Goal: Transaction & Acquisition: Purchase product/service

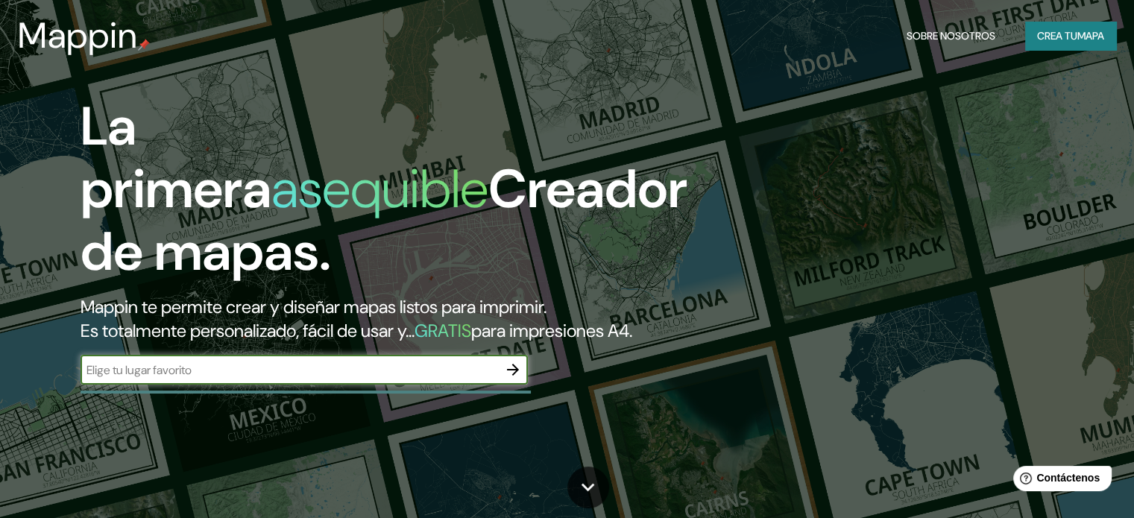
click at [349, 379] on input "text" at bounding box center [288, 369] width 417 height 17
type input "acacias"
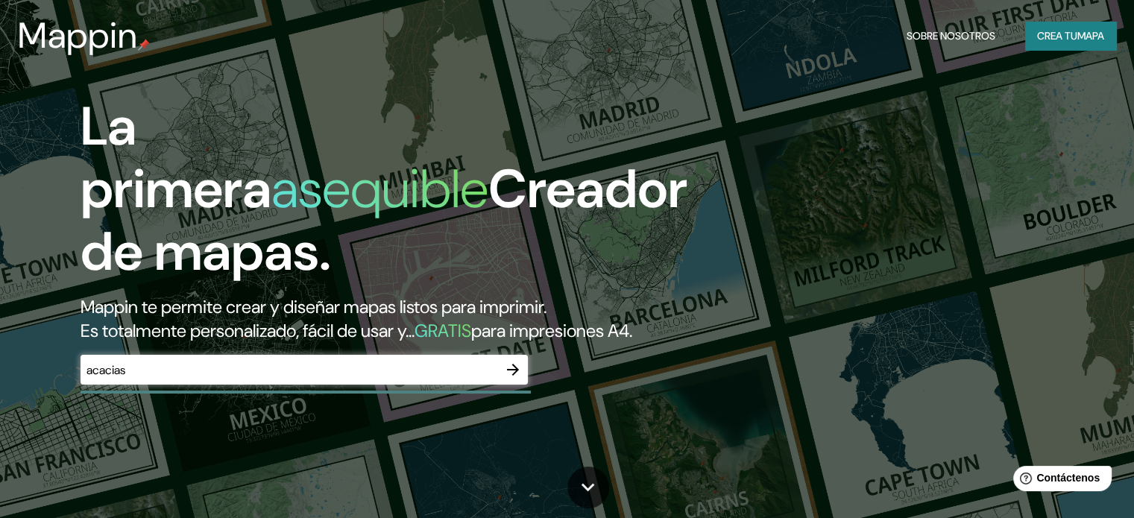
click at [884, 274] on div "La primera asequible Creador de mapas. Mappin te permite crear y diseñar mapas …" at bounding box center [567, 259] width 1134 height 518
click at [513, 379] on icon "button" at bounding box center [513, 370] width 18 height 18
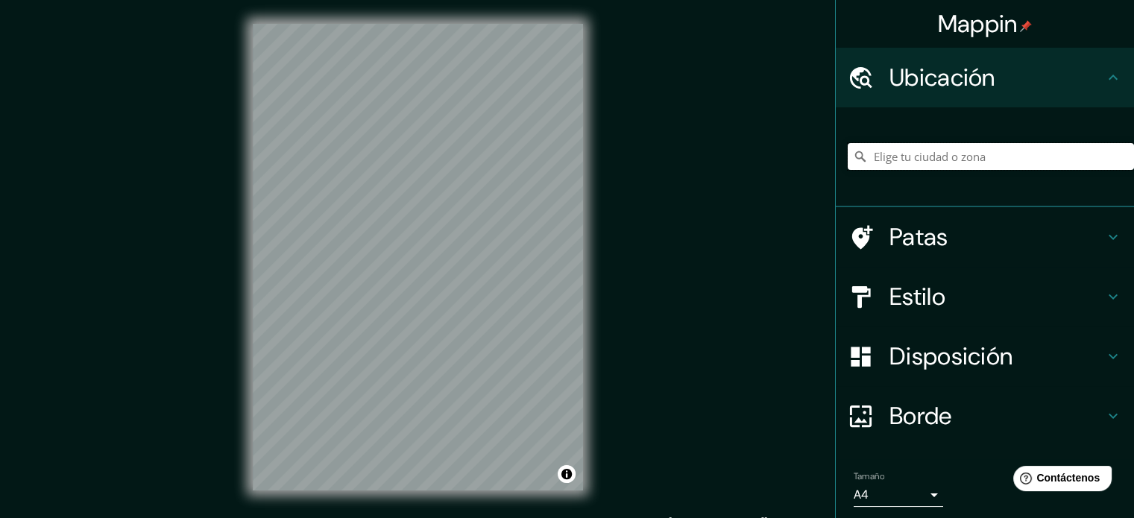
click at [900, 152] on input "Elige tu ciudad o zona" at bounding box center [990, 156] width 286 height 27
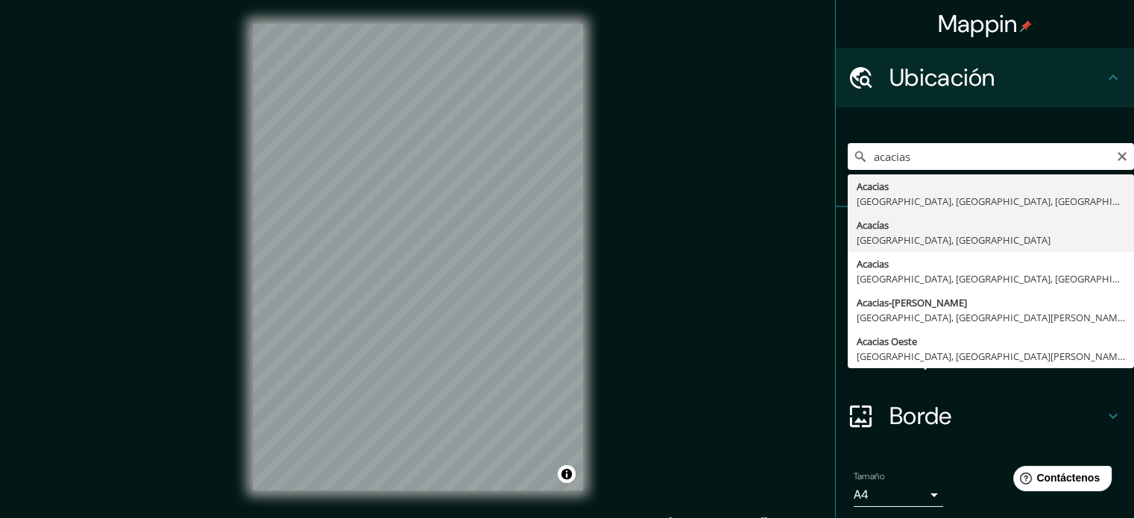
type input "Acacías, Departamento del Meta, Colombia"
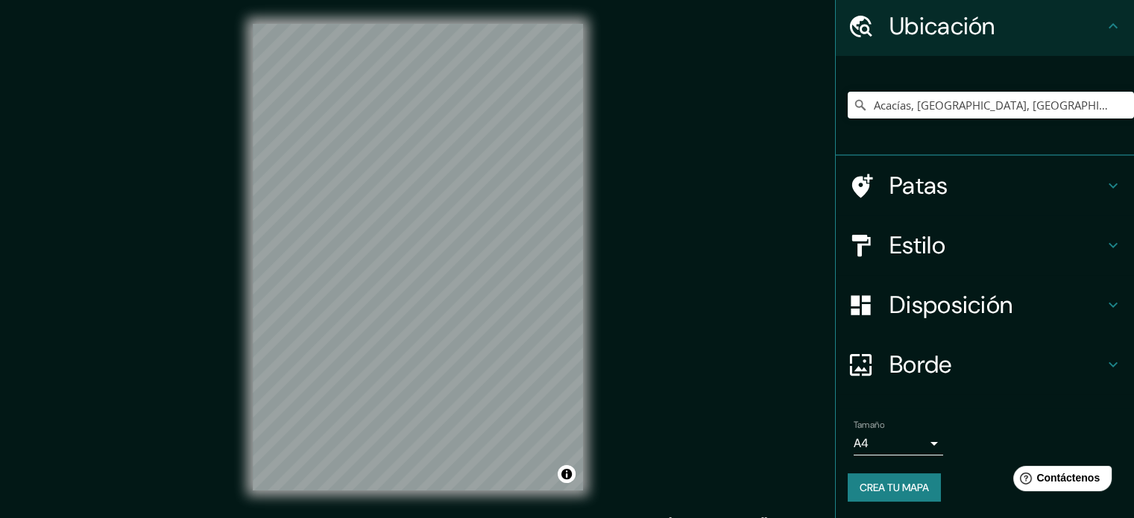
click at [973, 232] on h4 "Estilo" at bounding box center [996, 245] width 215 height 30
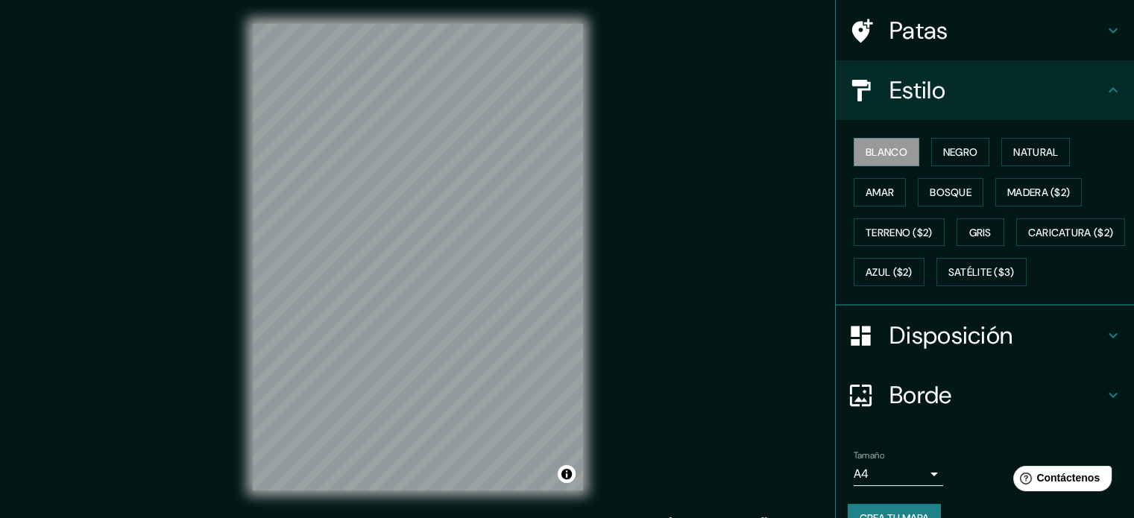
scroll to position [176, 0]
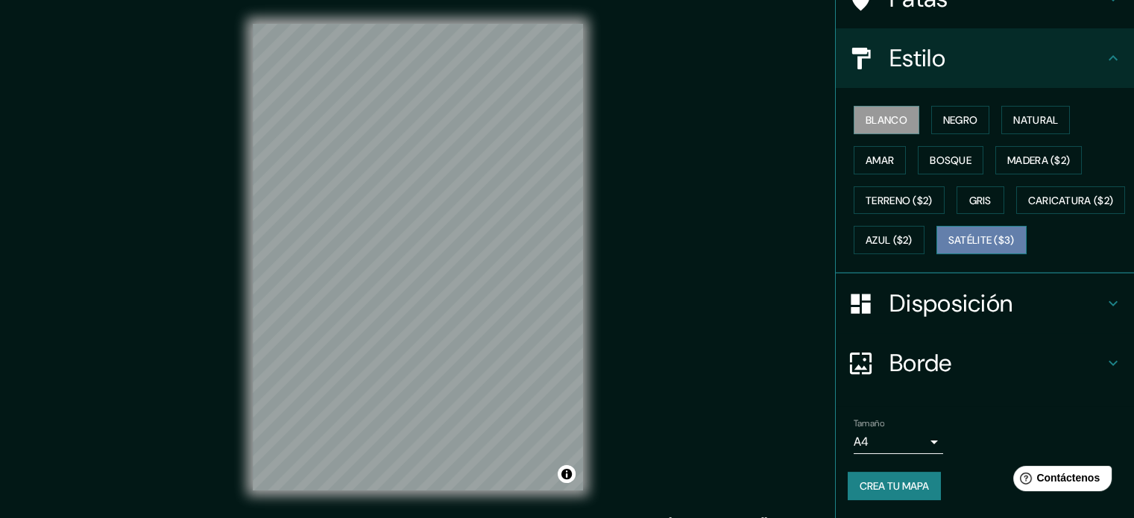
click at [948, 238] on font "Satélite ($3)" at bounding box center [981, 240] width 66 height 13
click at [643, 429] on div "Mappin Ubicación Acacías, Departamento del Meta, Colombia Patas Estilo Blanco N…" at bounding box center [567, 269] width 1134 height 538
click at [678, 208] on div "Mappin Ubicación Acacías, Departamento del Meta, Colombia Patas Estilo Blanco N…" at bounding box center [567, 269] width 1134 height 538
click at [891, 440] on body "Mappin Ubicación Acacías, Departamento del Meta, Colombia Patas Estilo Blanco N…" at bounding box center [567, 259] width 1134 height 518
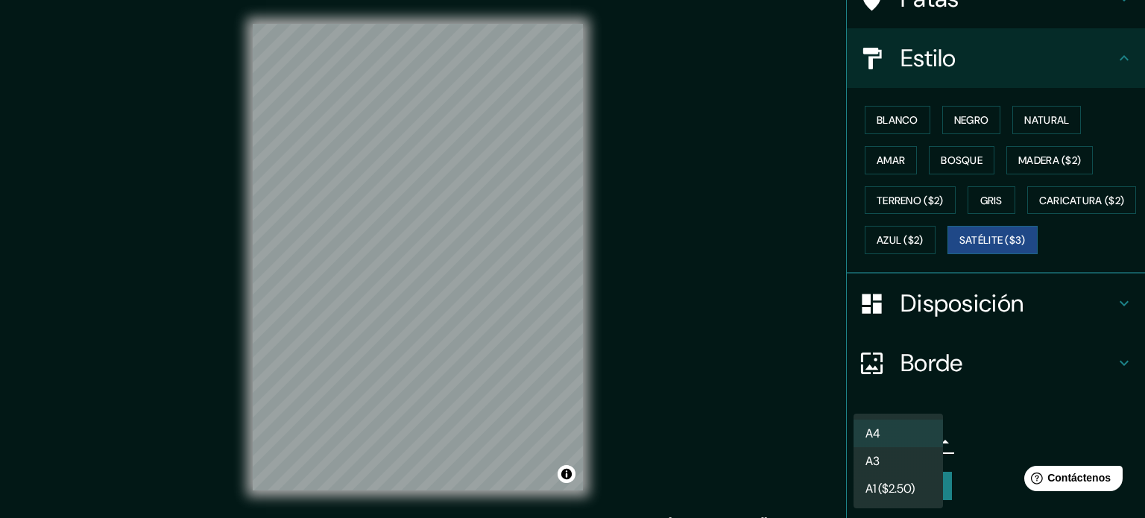
click at [905, 467] on li "A3" at bounding box center [897, 461] width 89 height 28
click at [898, 440] on body "Mappin Ubicación Acacías, Departamento del Meta, Colombia Patas Estilo Blanco N…" at bounding box center [572, 259] width 1145 height 518
click at [891, 427] on li "A4" at bounding box center [897, 434] width 89 height 28
type input "single"
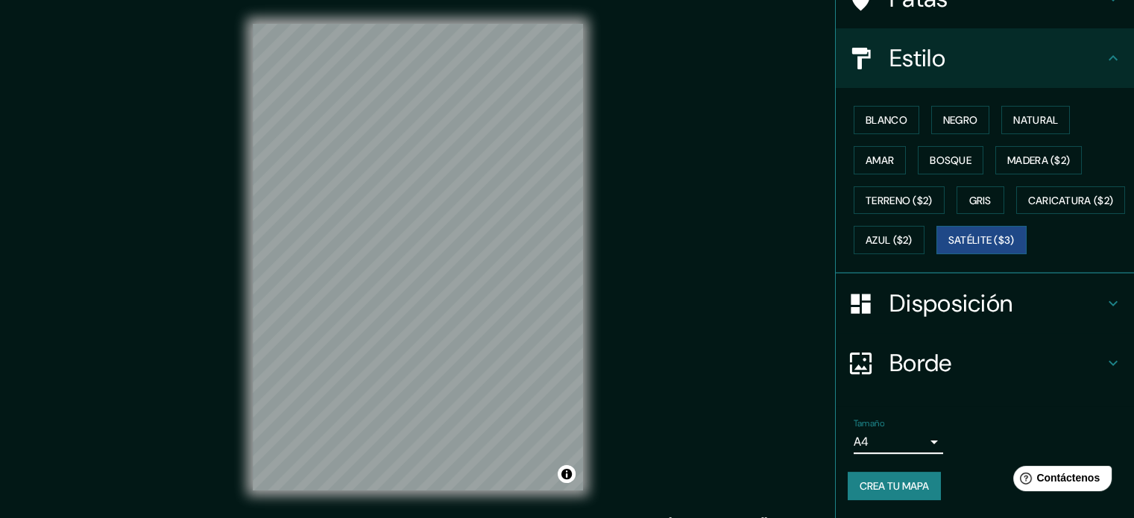
click at [925, 310] on font "Disposición" at bounding box center [950, 303] width 123 height 31
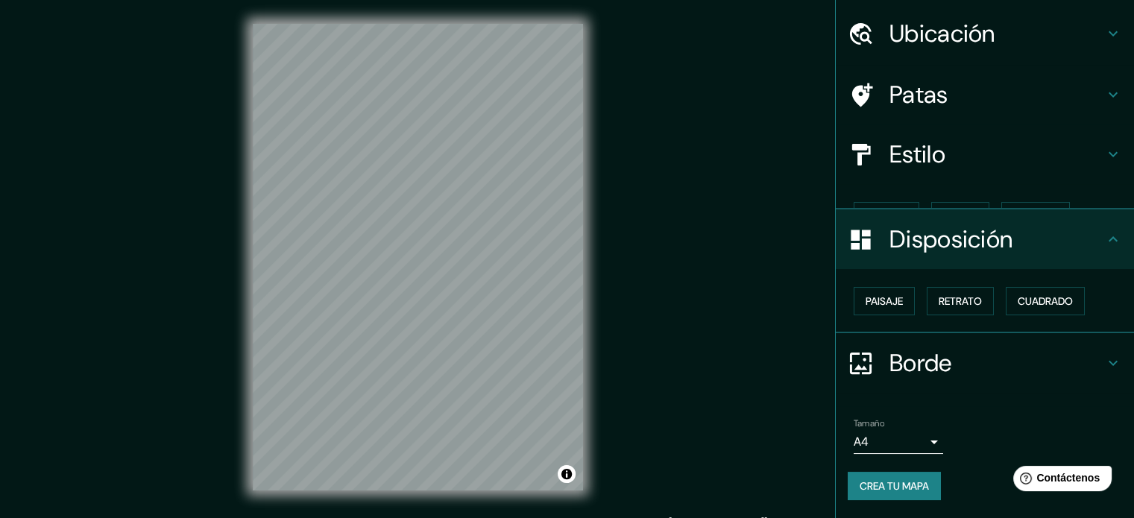
scroll to position [18, 0]
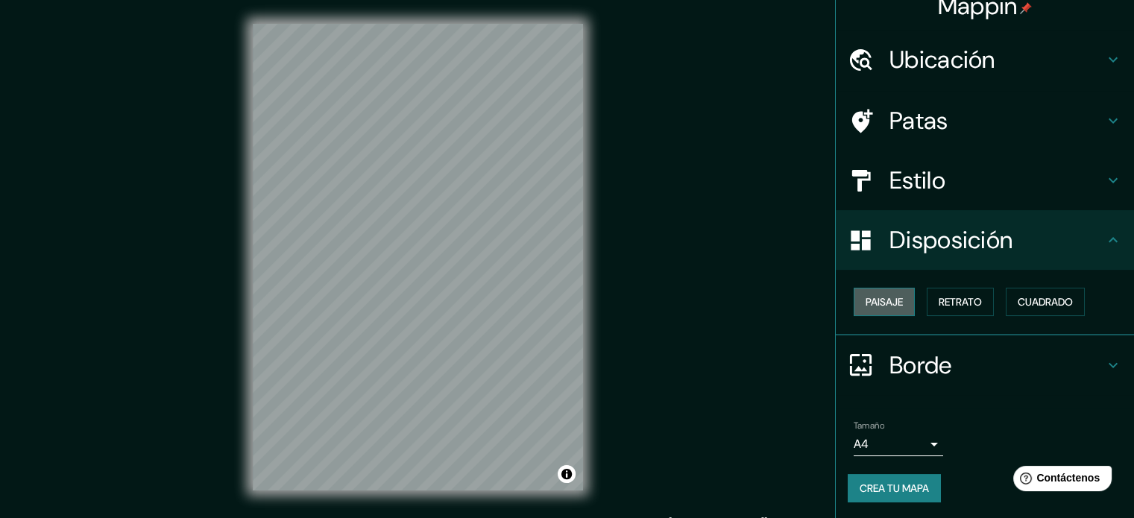
click at [881, 296] on font "Paisaje" at bounding box center [883, 301] width 37 height 13
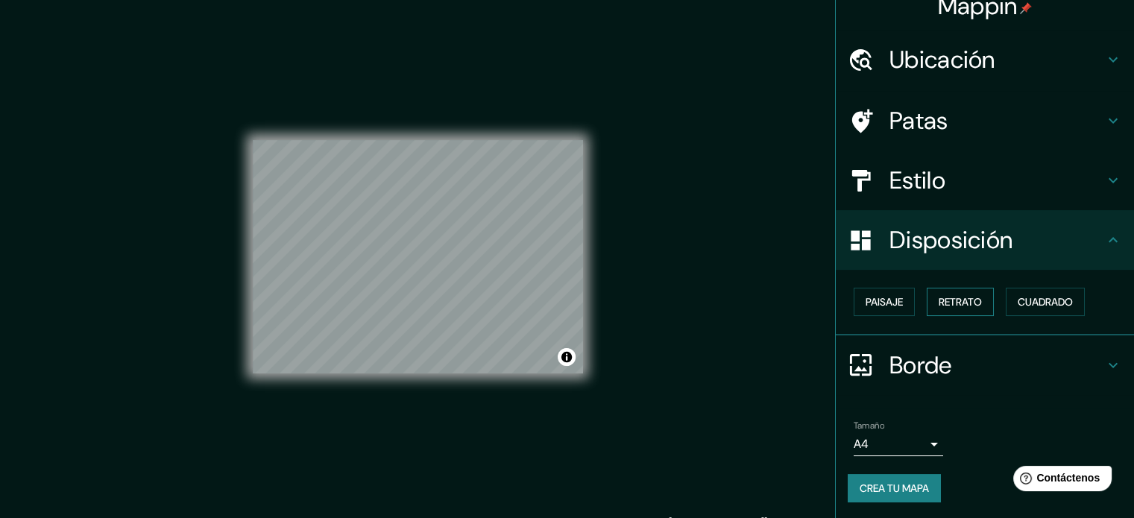
click at [926, 297] on button "Retrato" at bounding box center [959, 302] width 67 height 28
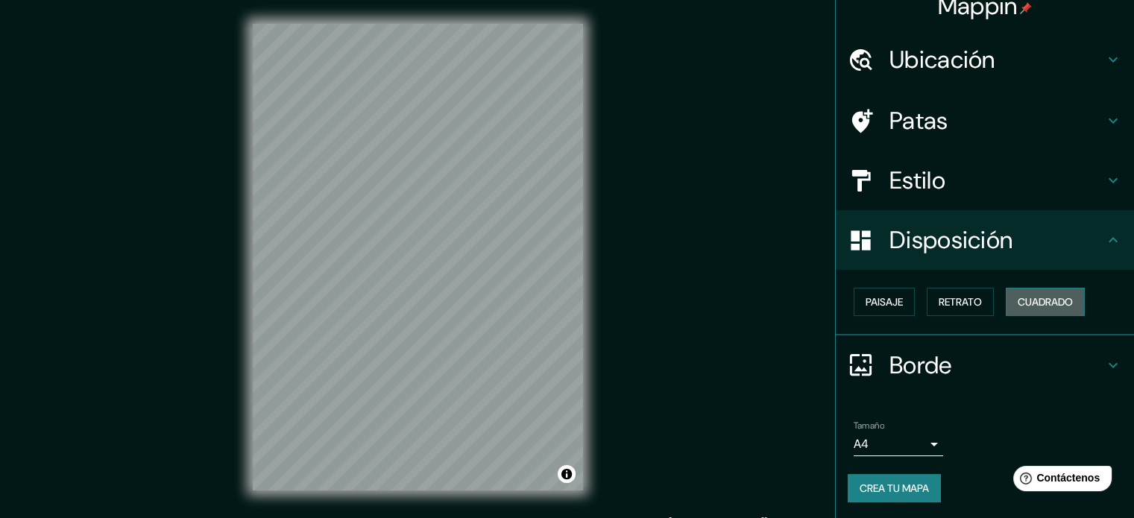
click at [1031, 300] on font "Cuadrado" at bounding box center [1044, 301] width 55 height 13
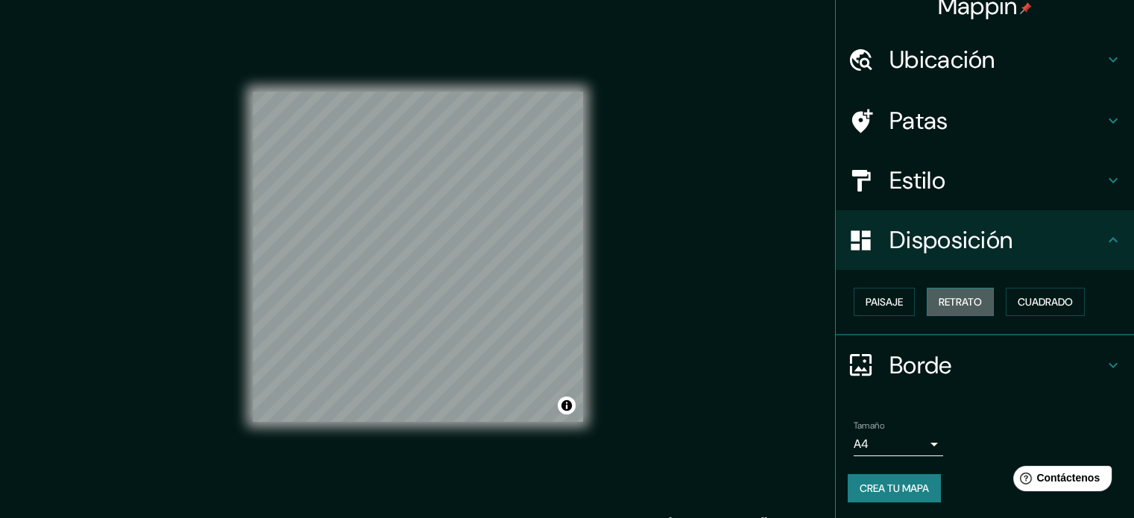
click at [981, 308] on button "Retrato" at bounding box center [959, 302] width 67 height 28
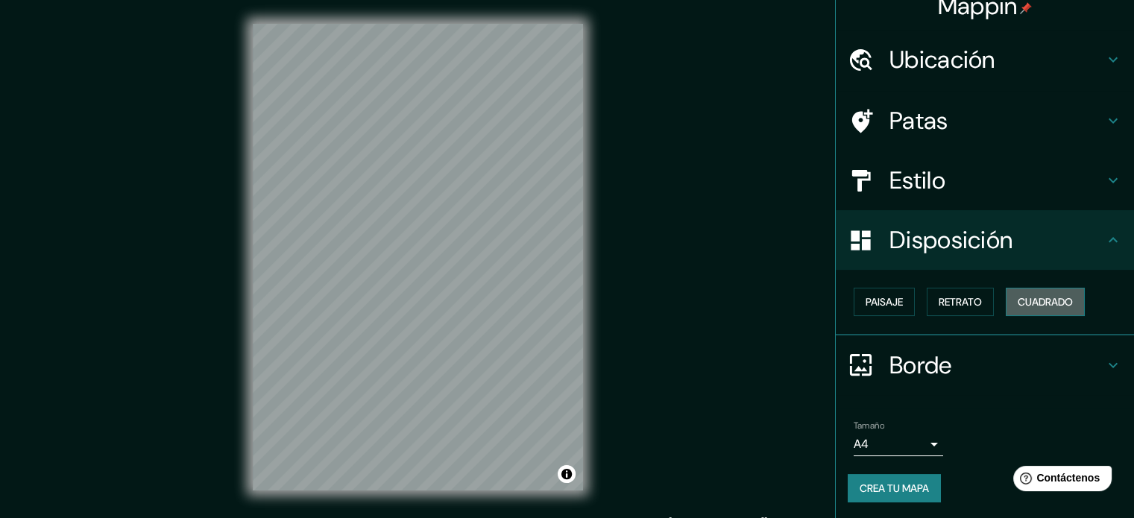
click at [1040, 303] on font "Cuadrado" at bounding box center [1044, 301] width 55 height 13
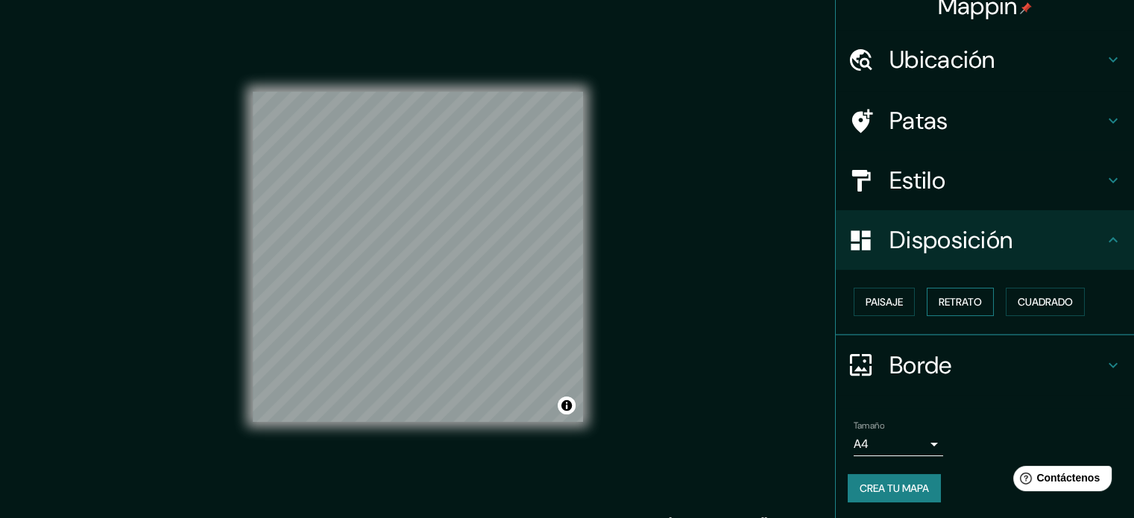
click at [973, 309] on font "Retrato" at bounding box center [959, 301] width 43 height 19
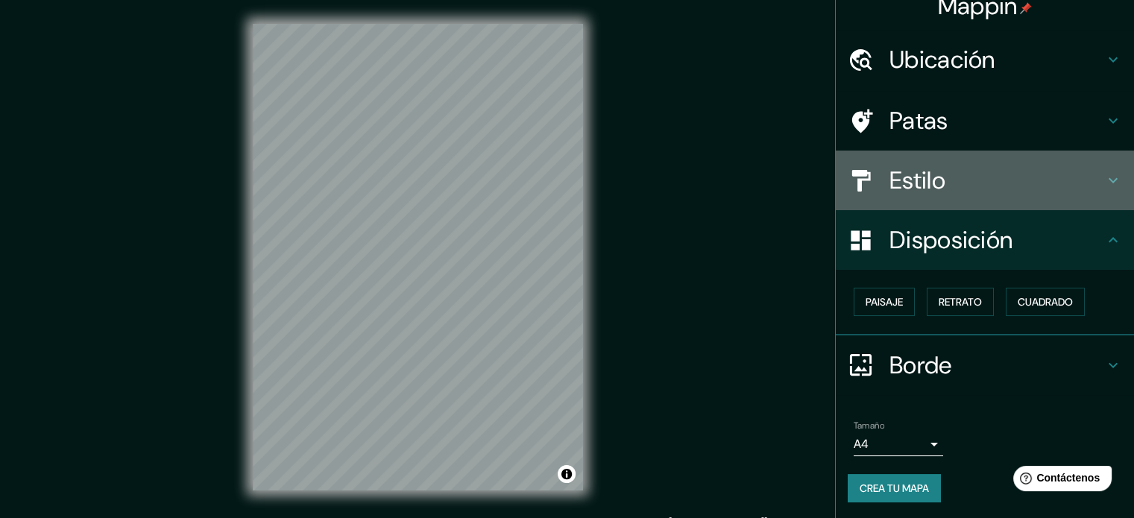
click at [915, 175] on font "Estilo" at bounding box center [917, 180] width 56 height 31
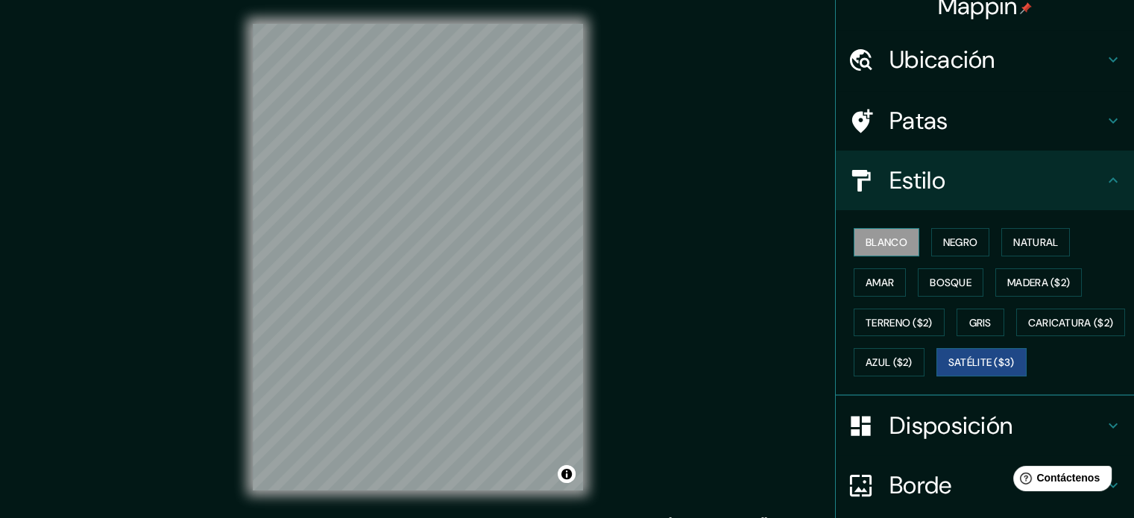
click at [868, 233] on font "Blanco" at bounding box center [886, 242] width 42 height 19
click at [943, 244] on font "Negro" at bounding box center [960, 242] width 35 height 13
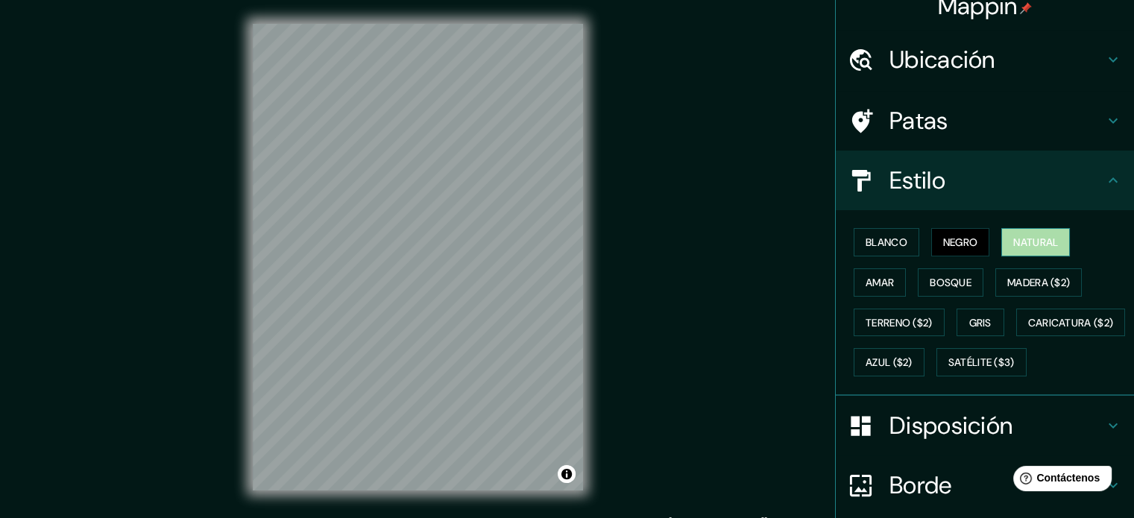
click at [1026, 237] on font "Natural" at bounding box center [1035, 242] width 45 height 13
click at [957, 282] on font "Bosque" at bounding box center [950, 282] width 42 height 13
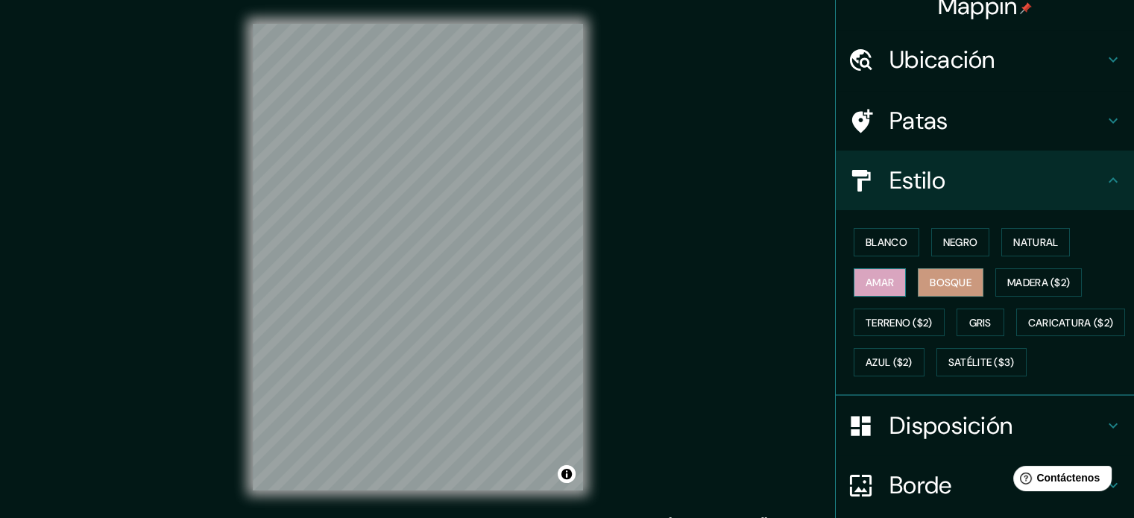
click at [865, 281] on font "Amar" at bounding box center [879, 282] width 28 height 13
click at [1028, 276] on font "Madera ($2)" at bounding box center [1038, 282] width 63 height 13
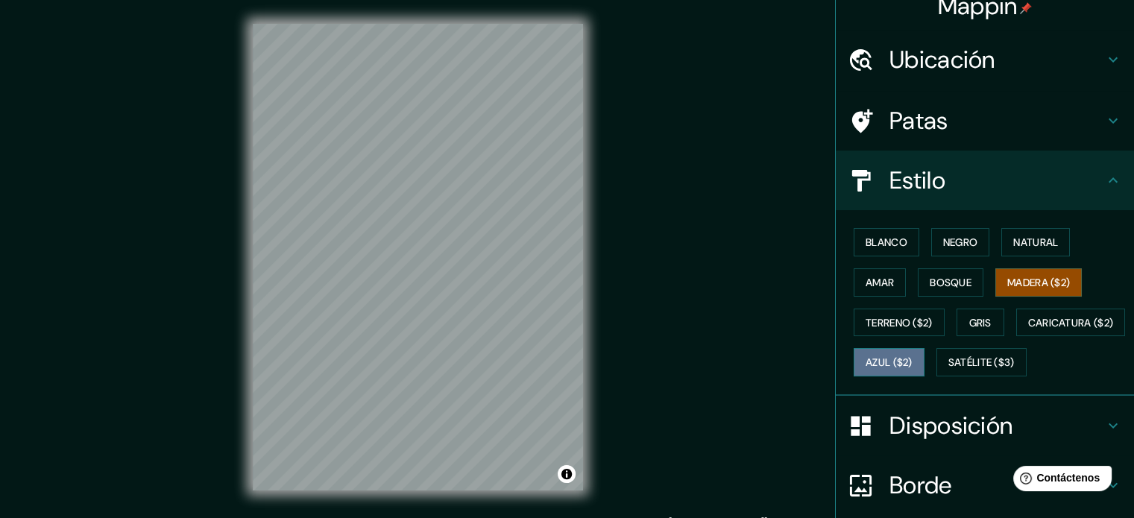
click at [912, 357] on font "Azul ($2)" at bounding box center [888, 362] width 47 height 13
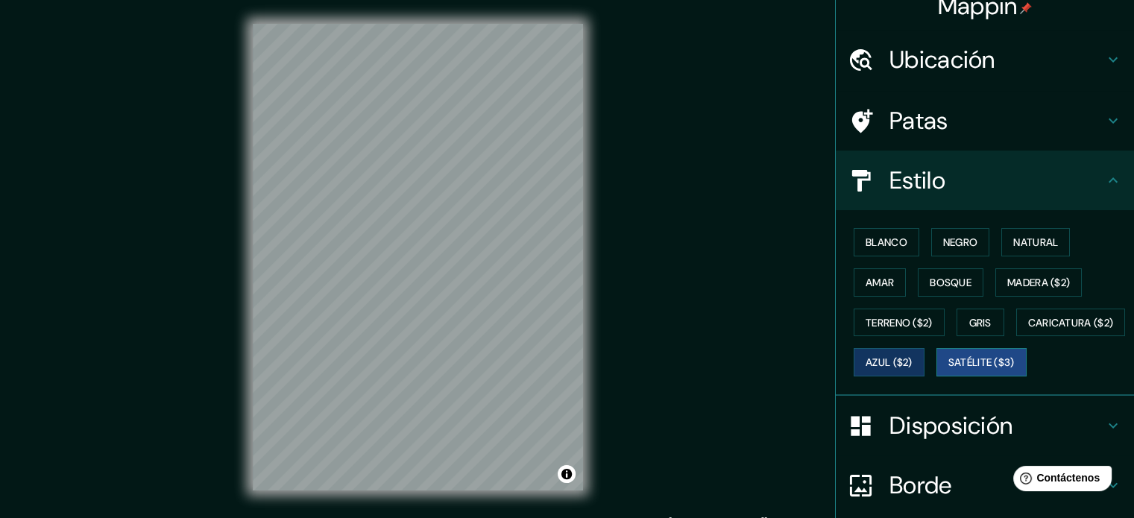
click at [948, 370] on font "Satélite ($3)" at bounding box center [981, 362] width 66 height 13
click at [865, 245] on font "Blanco" at bounding box center [886, 242] width 42 height 13
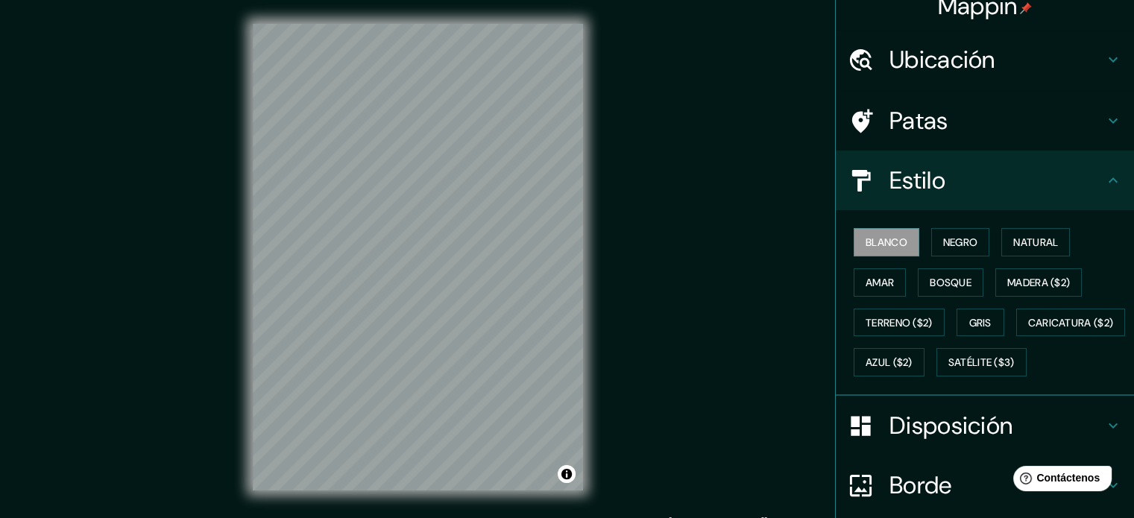
click at [990, 235] on div "Blanco Negro Natural Amar Bosque Madera ($2) Terreno ($2) Gris Caricatura ($2) …" at bounding box center [990, 302] width 286 height 160
click at [958, 241] on font "Negro" at bounding box center [960, 242] width 35 height 13
click at [1030, 236] on font "Natural" at bounding box center [1035, 242] width 45 height 13
click at [881, 279] on font "Amar" at bounding box center [879, 282] width 28 height 13
click at [906, 279] on div "Blanco Negro Natural Amar Bosque Madera ($2) Terreno ($2) Gris Caricatura ($2) …" at bounding box center [990, 302] width 286 height 160
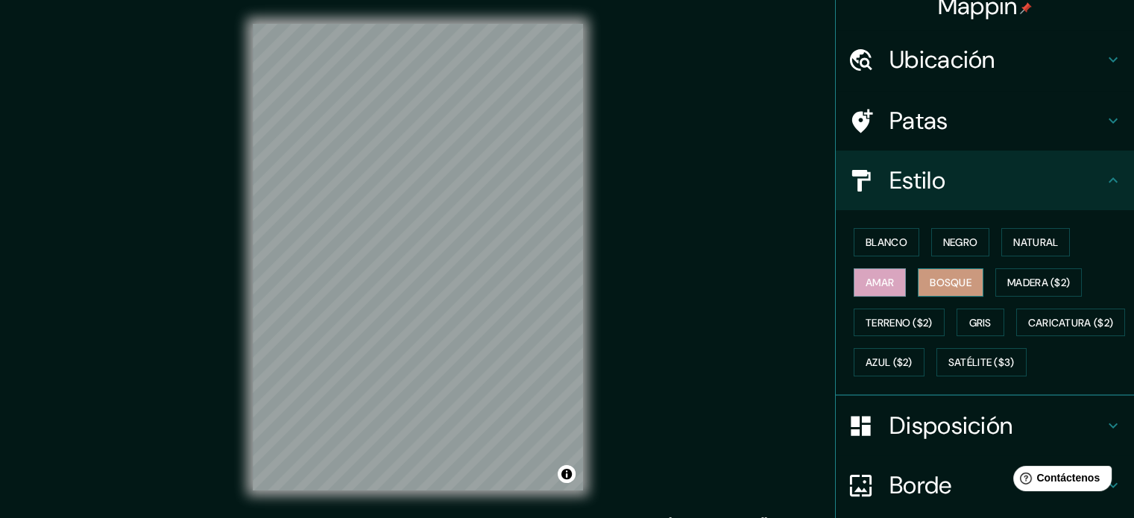
click at [938, 277] on font "Bosque" at bounding box center [950, 282] width 42 height 13
click at [1024, 282] on font "Madera ($2)" at bounding box center [1038, 282] width 63 height 13
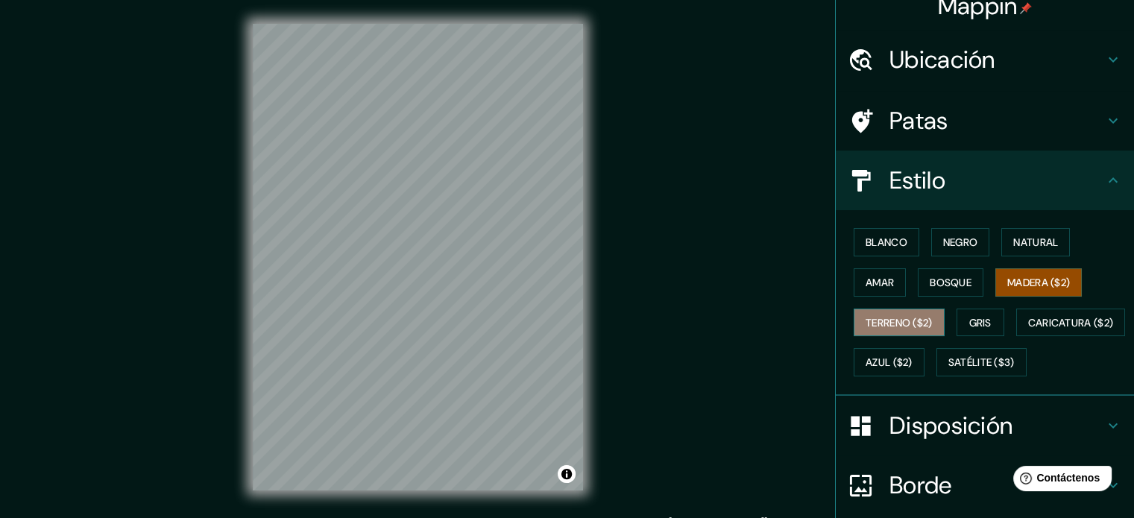
click at [921, 317] on font "Terreno ($2)" at bounding box center [898, 322] width 67 height 13
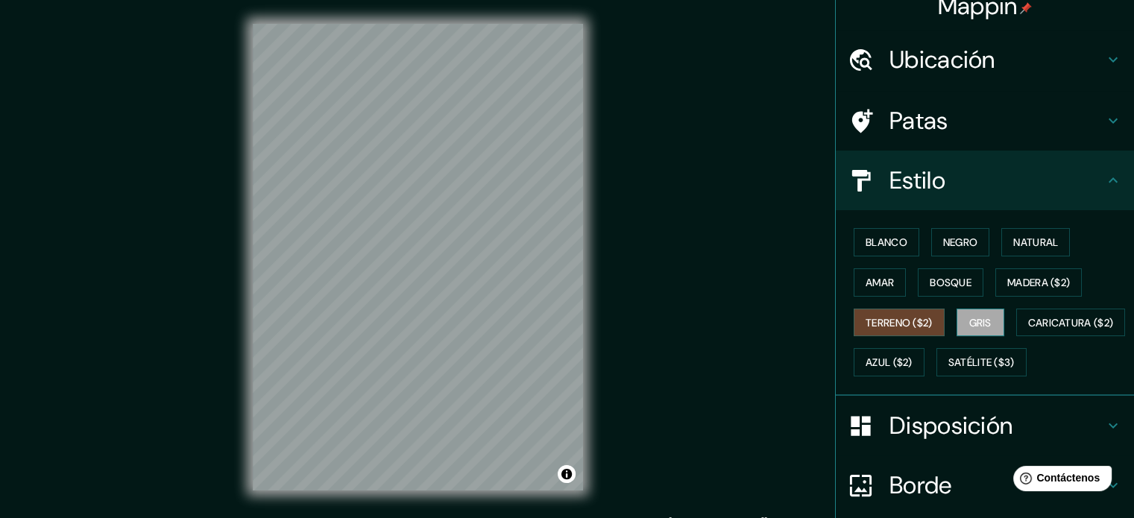
click at [976, 317] on font "Gris" at bounding box center [980, 322] width 22 height 13
click at [911, 344] on div "Blanco Negro Natural Amar Bosque Madera ($2) Terreno ($2) Gris Caricatura ($2) …" at bounding box center [990, 302] width 286 height 160
click at [1016, 337] on button "Caricatura ($2)" at bounding box center [1071, 323] width 110 height 28
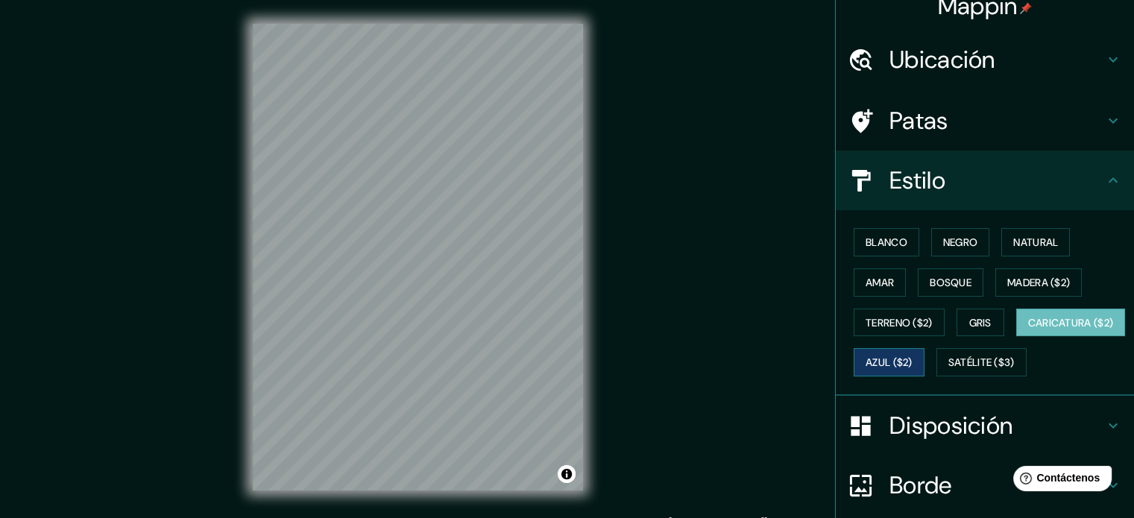
click at [912, 356] on font "Azul ($2)" at bounding box center [888, 362] width 47 height 13
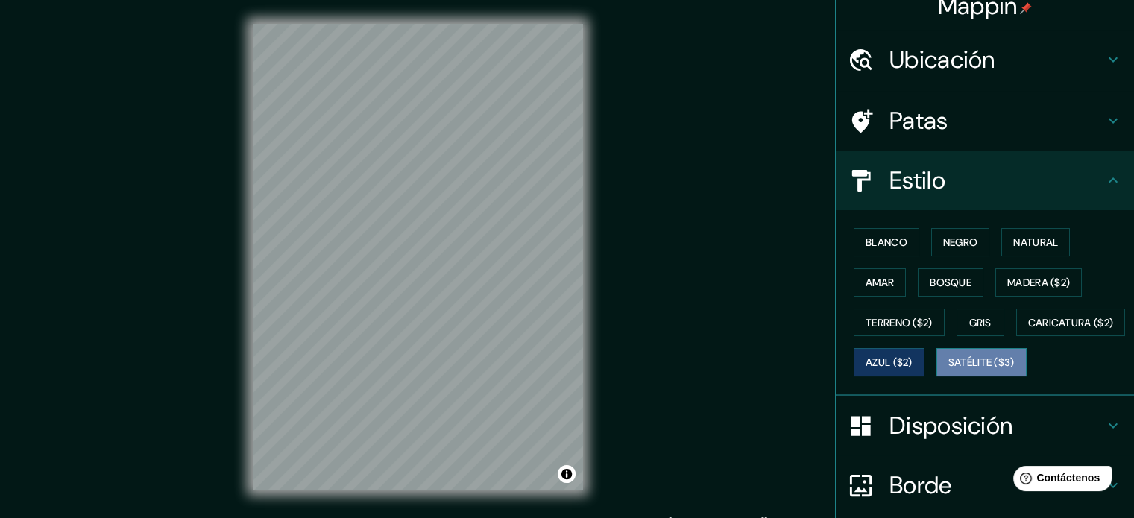
click at [948, 370] on font "Satélite ($3)" at bounding box center [981, 362] width 66 height 13
click at [924, 348] on button "Azul ($2)" at bounding box center [888, 362] width 71 height 28
click at [968, 309] on button "Gris" at bounding box center [980, 323] width 48 height 28
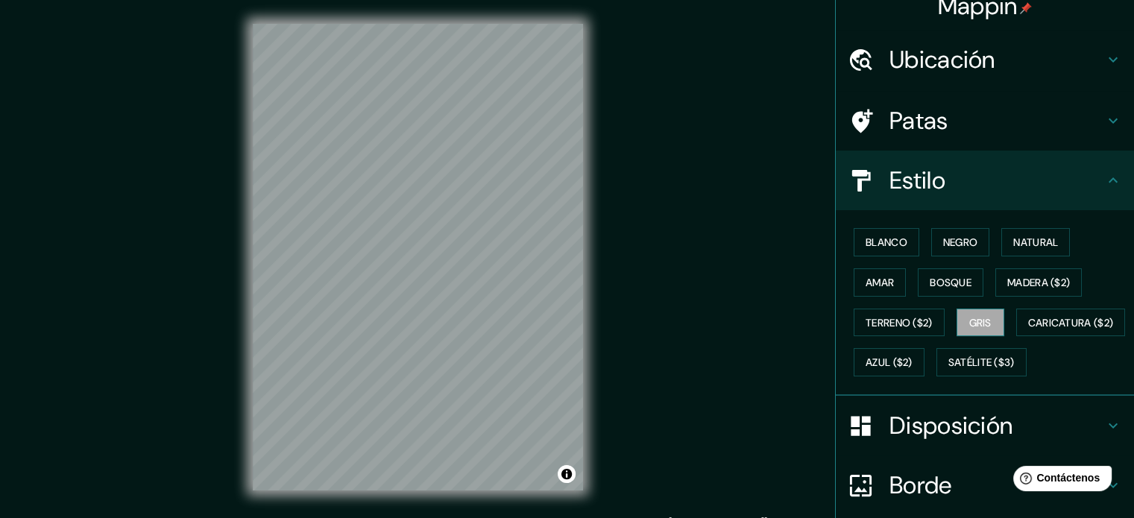
click at [973, 330] on font "Gris" at bounding box center [980, 322] width 22 height 19
click at [945, 242] on font "Negro" at bounding box center [960, 242] width 35 height 13
click at [871, 276] on font "Amar" at bounding box center [879, 282] width 28 height 13
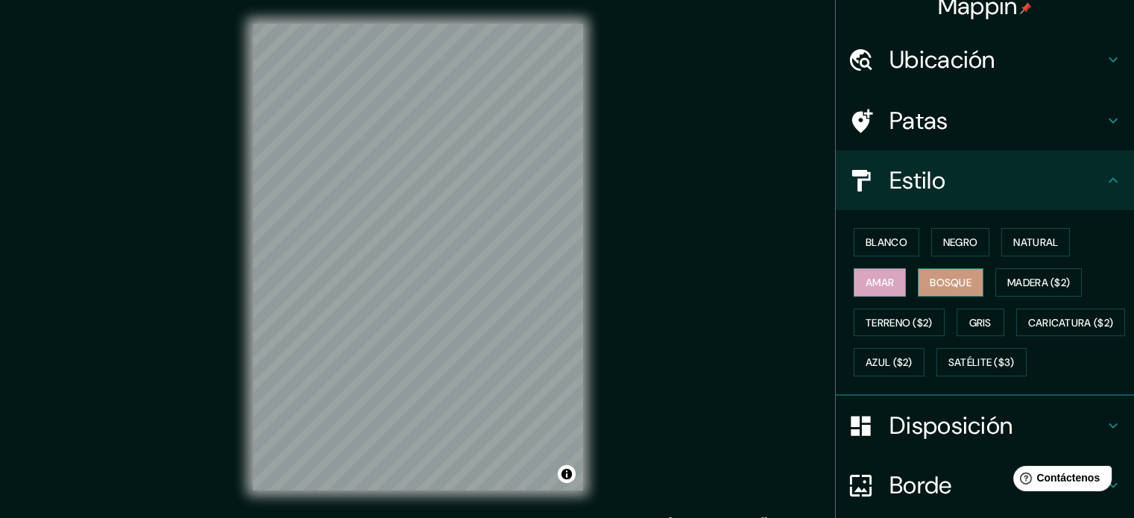
click at [929, 279] on font "Bosque" at bounding box center [950, 282] width 42 height 13
click at [1023, 243] on font "Natural" at bounding box center [1035, 242] width 45 height 13
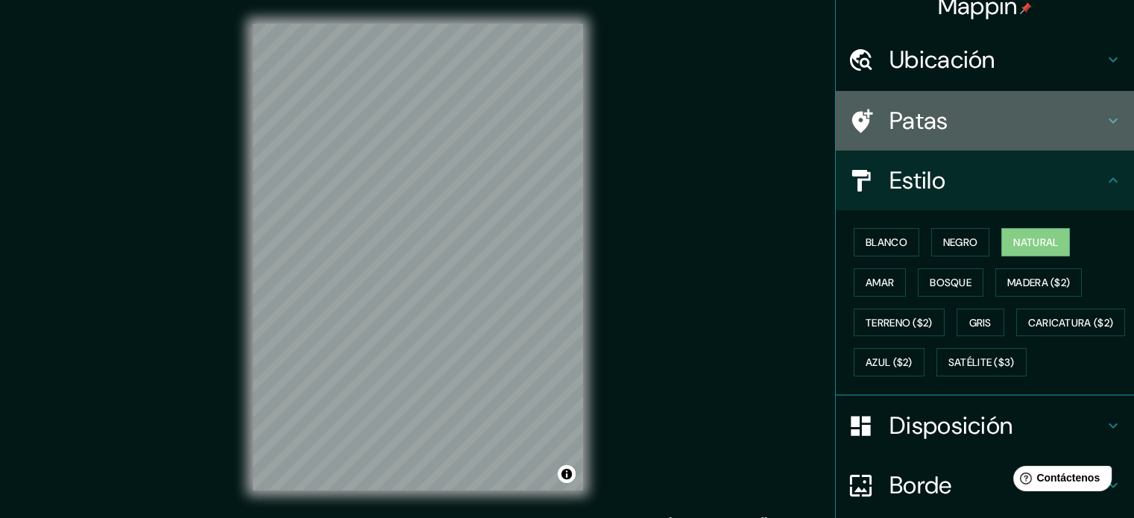
click at [1028, 113] on h4 "Patas" at bounding box center [996, 121] width 215 height 30
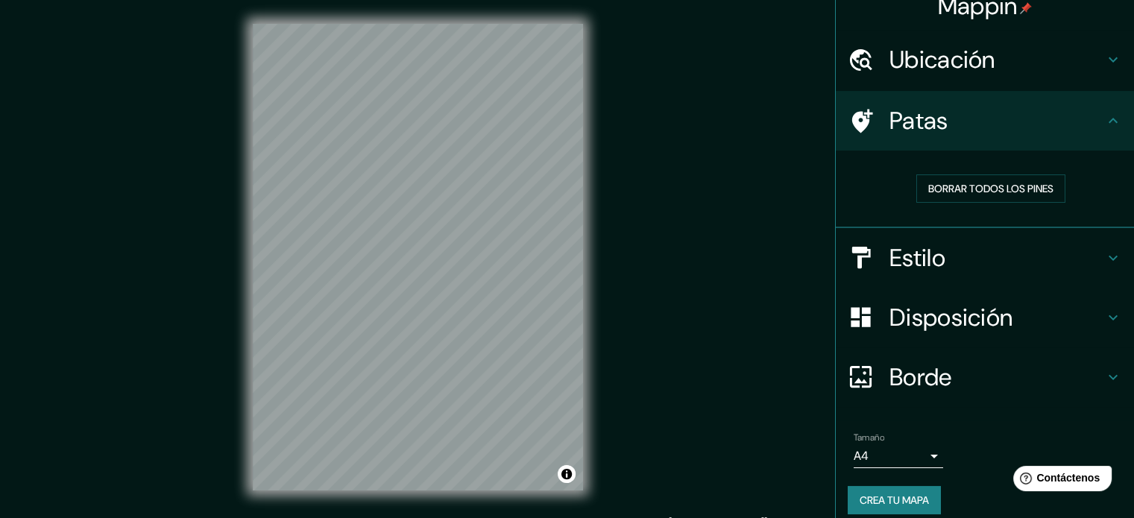
click at [1025, 118] on h4 "Patas" at bounding box center [996, 121] width 215 height 30
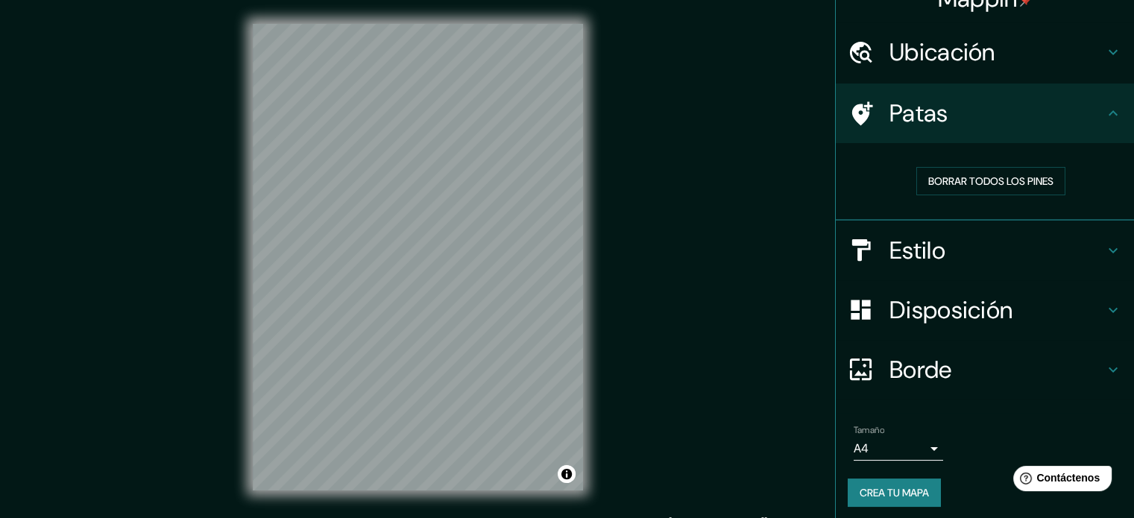
scroll to position [30, 0]
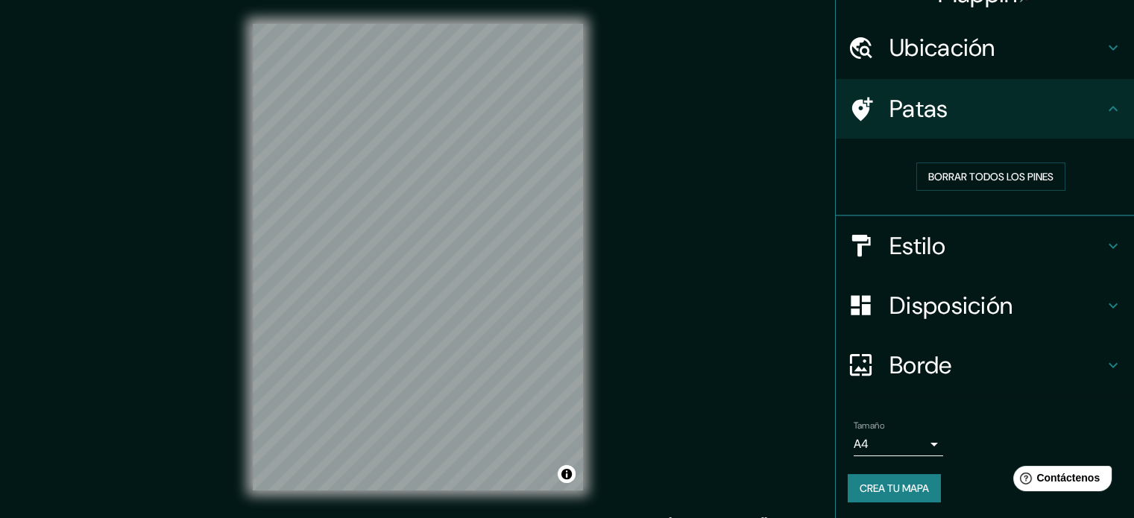
click at [907, 479] on font "Crea tu mapa" at bounding box center [893, 487] width 69 height 19
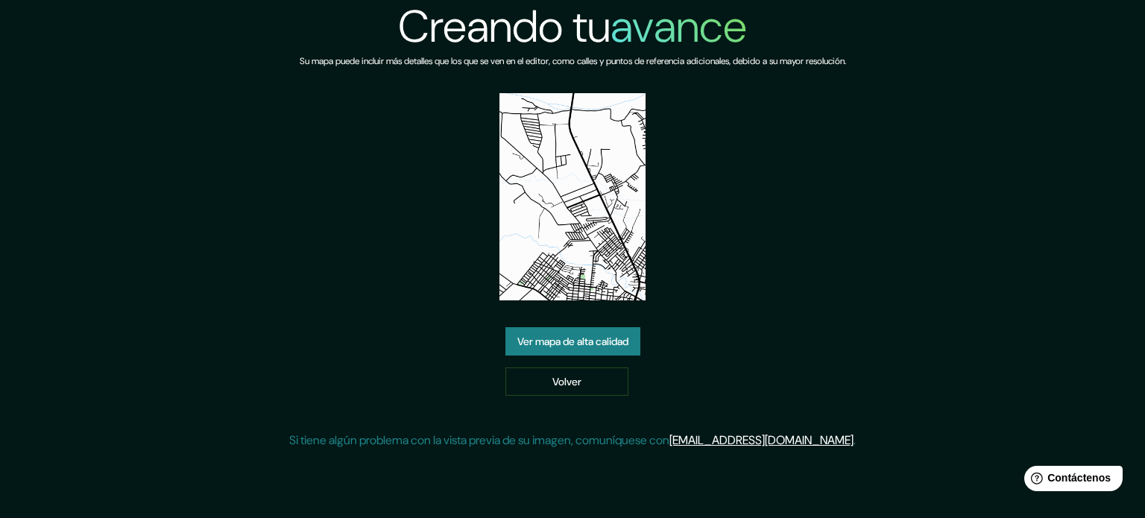
click at [590, 339] on font "Ver mapa de alta calidad" at bounding box center [572, 341] width 111 height 13
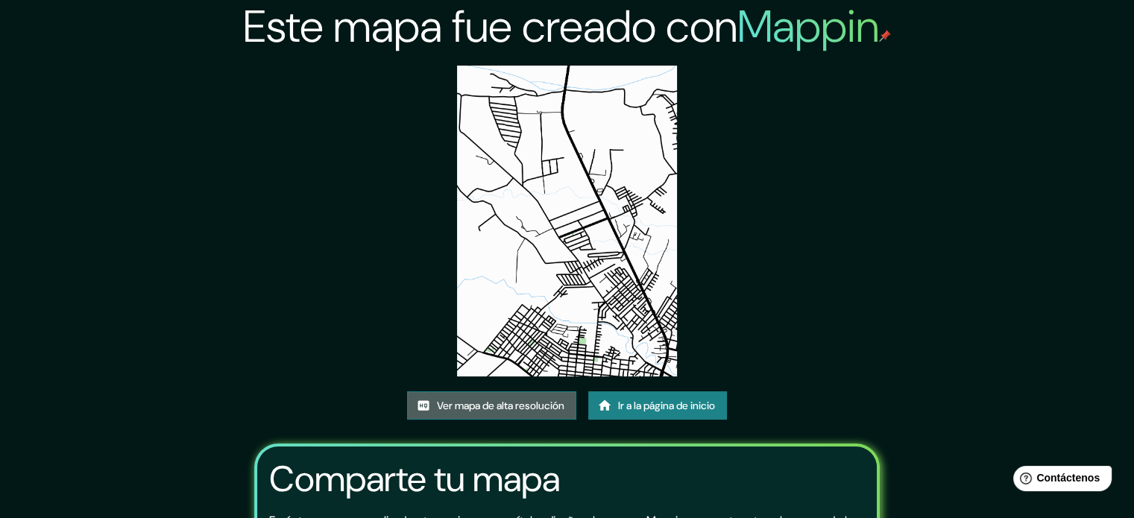
click at [515, 412] on font "Ver mapa de alta resolución" at bounding box center [500, 405] width 127 height 19
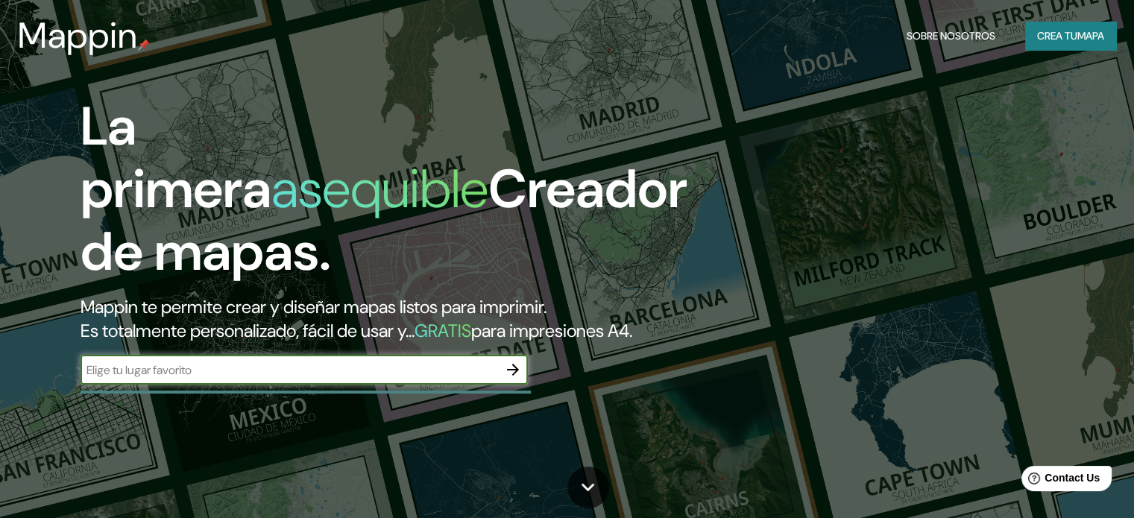
click at [417, 379] on input "text" at bounding box center [288, 369] width 417 height 17
type input "MEDELLIN"
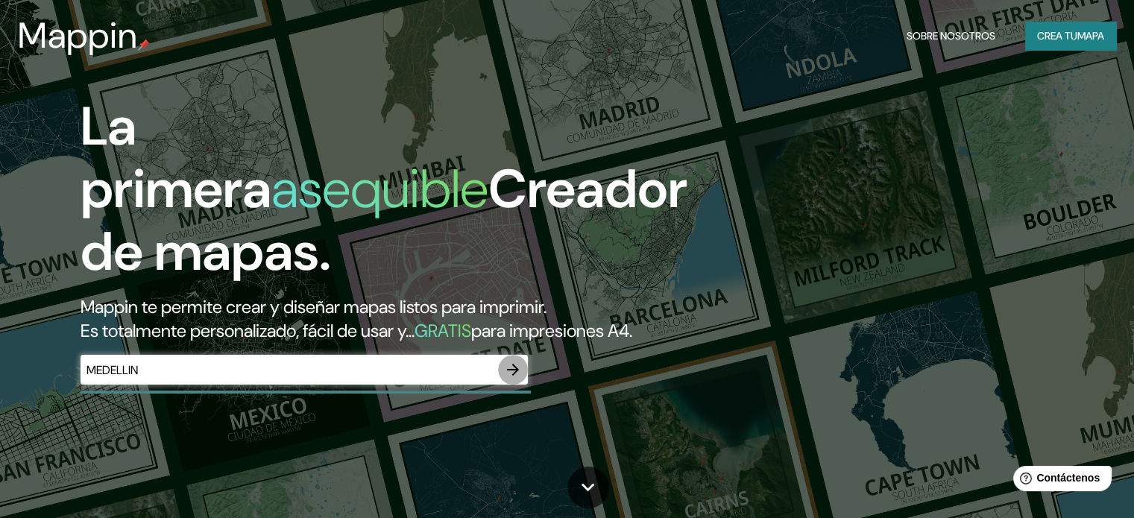
click at [505, 379] on icon "button" at bounding box center [513, 370] width 18 height 18
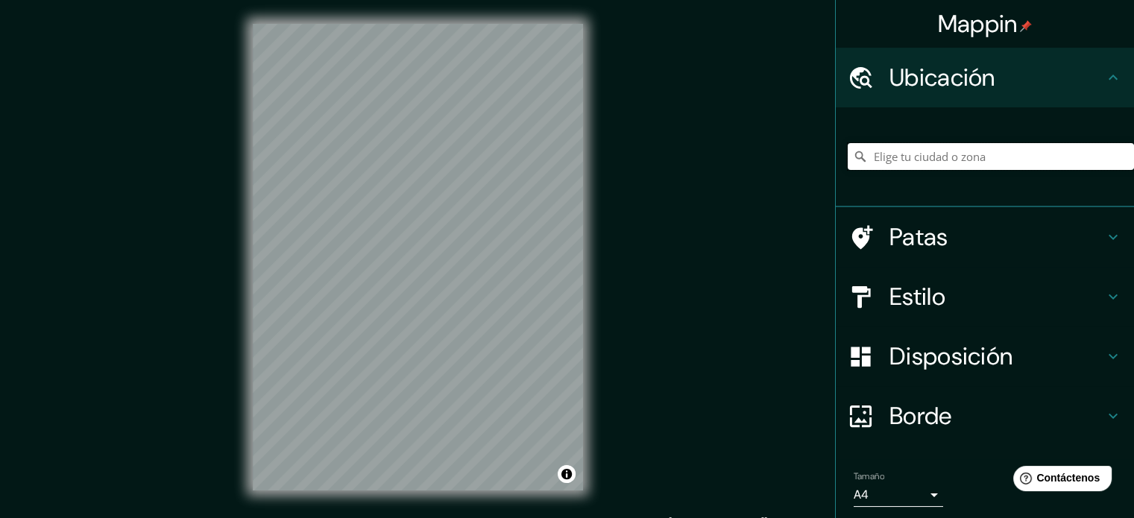
click at [938, 156] on input "Elige tu ciudad o zona" at bounding box center [990, 156] width 286 height 27
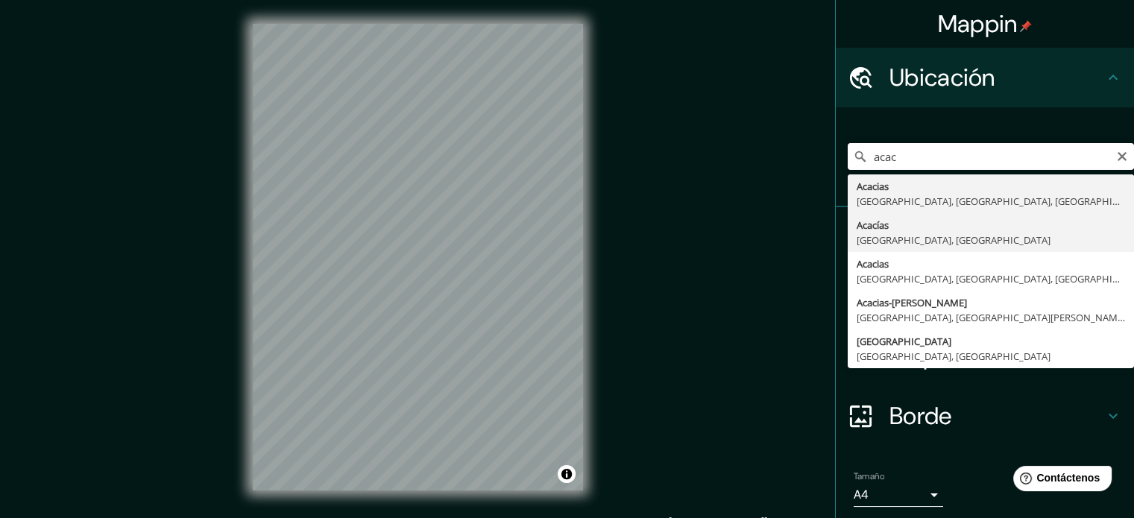
type input "Acacías, Departamento del Meta, Colombia"
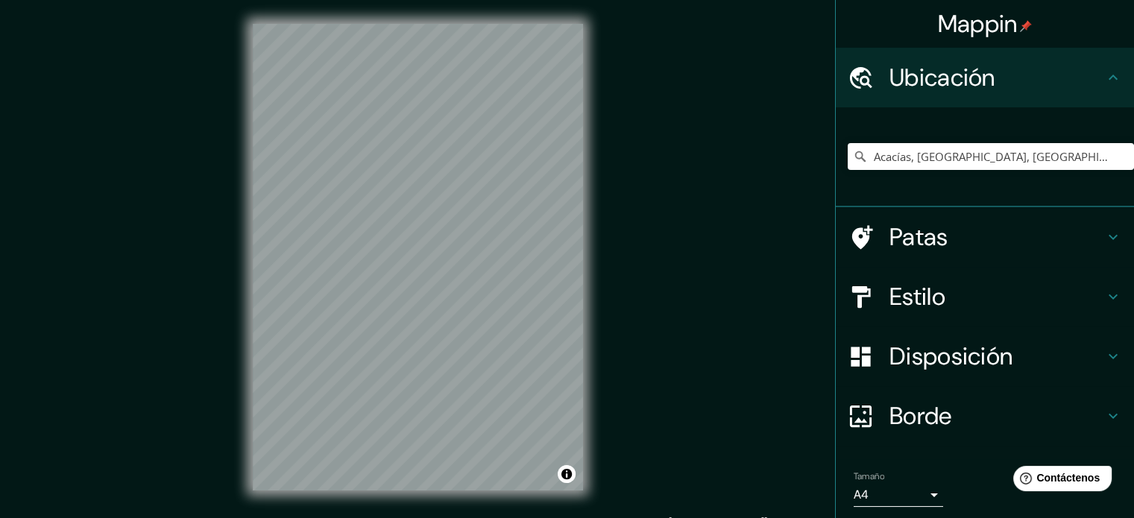
click at [925, 297] on font "Estilo" at bounding box center [917, 296] width 56 height 31
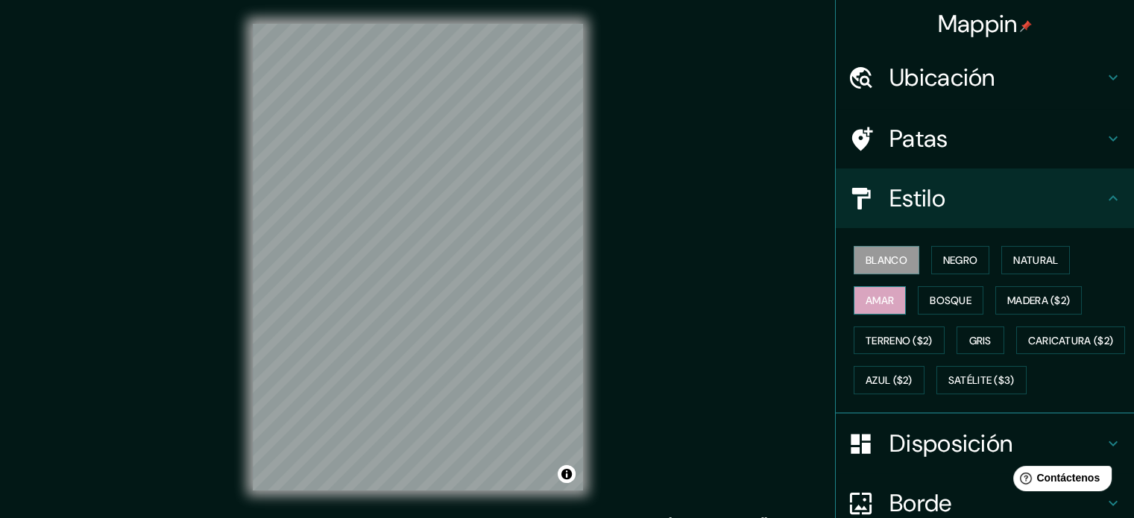
click at [873, 303] on font "Amar" at bounding box center [879, 300] width 28 height 13
click at [1001, 254] on button "Natural" at bounding box center [1035, 260] width 69 height 28
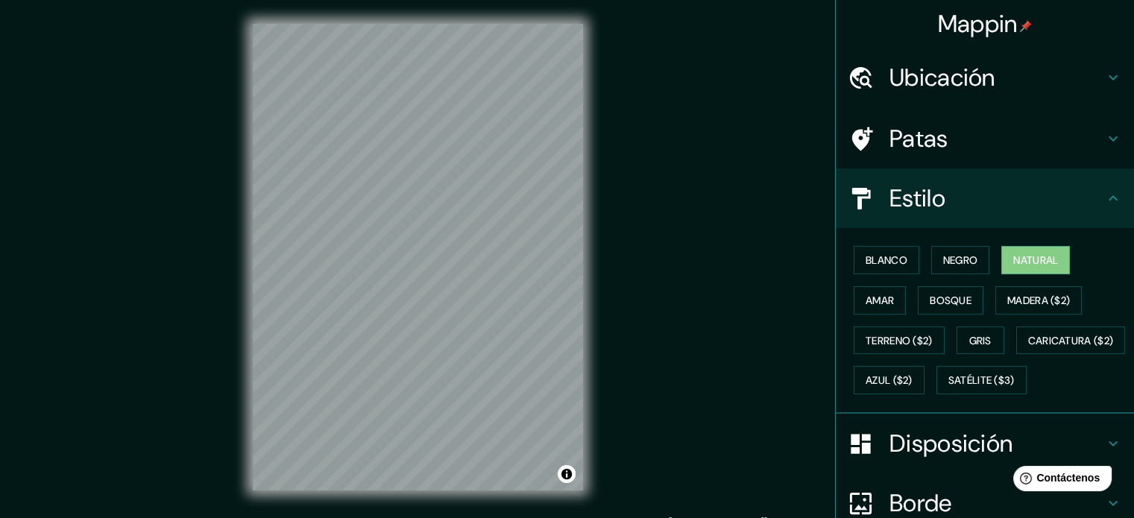
click at [938, 459] on font "Disposición" at bounding box center [950, 443] width 123 height 31
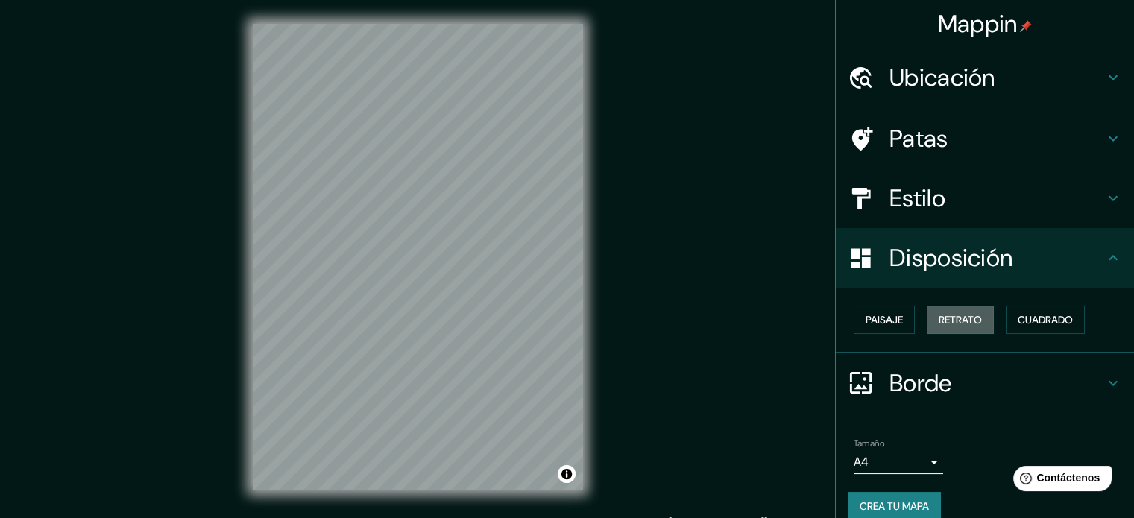
click at [938, 321] on font "Retrato" at bounding box center [959, 319] width 43 height 13
click at [942, 319] on font "Retrato" at bounding box center [959, 319] width 43 height 13
click at [1011, 309] on button "Cuadrado" at bounding box center [1044, 320] width 79 height 28
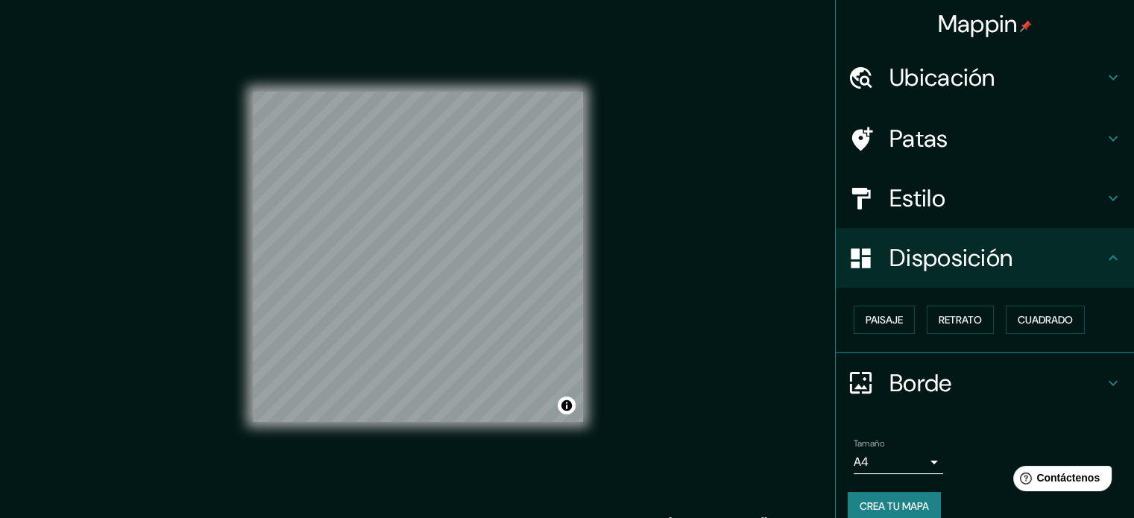
scroll to position [18, 0]
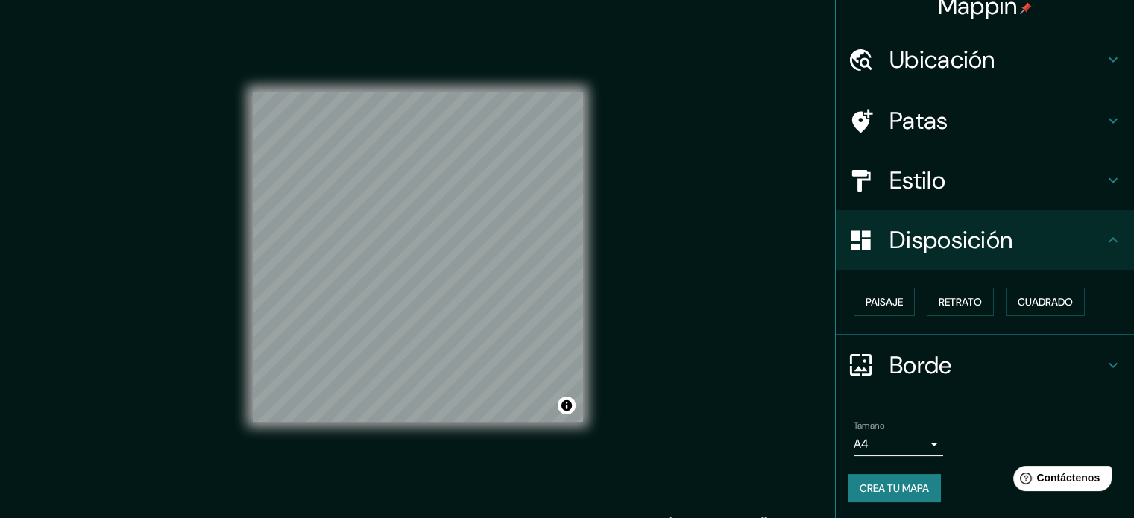
click at [904, 483] on font "Crea tu mapa" at bounding box center [893, 487] width 69 height 13
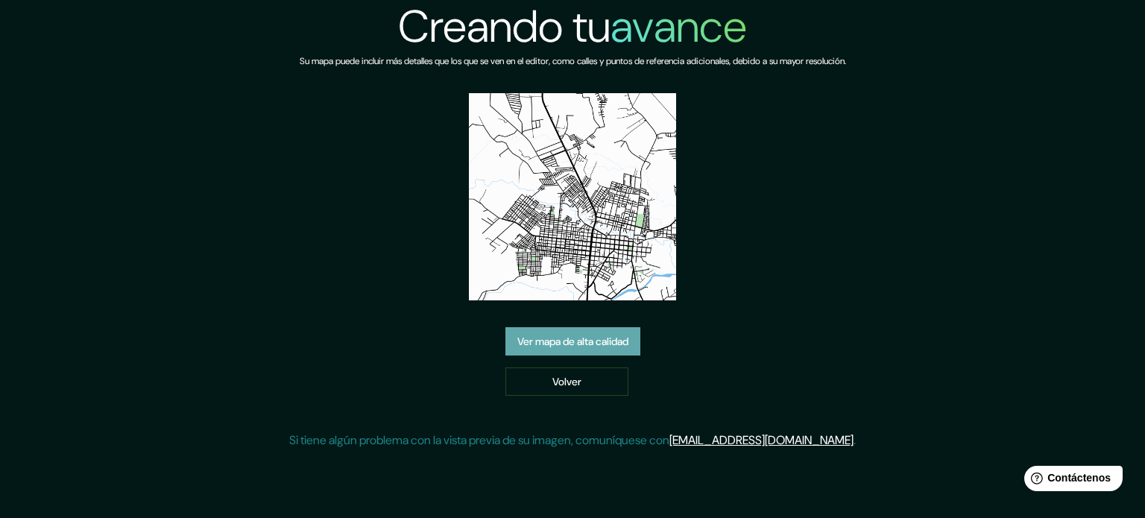
click at [622, 337] on font "Ver mapa de alta calidad" at bounding box center [572, 341] width 111 height 13
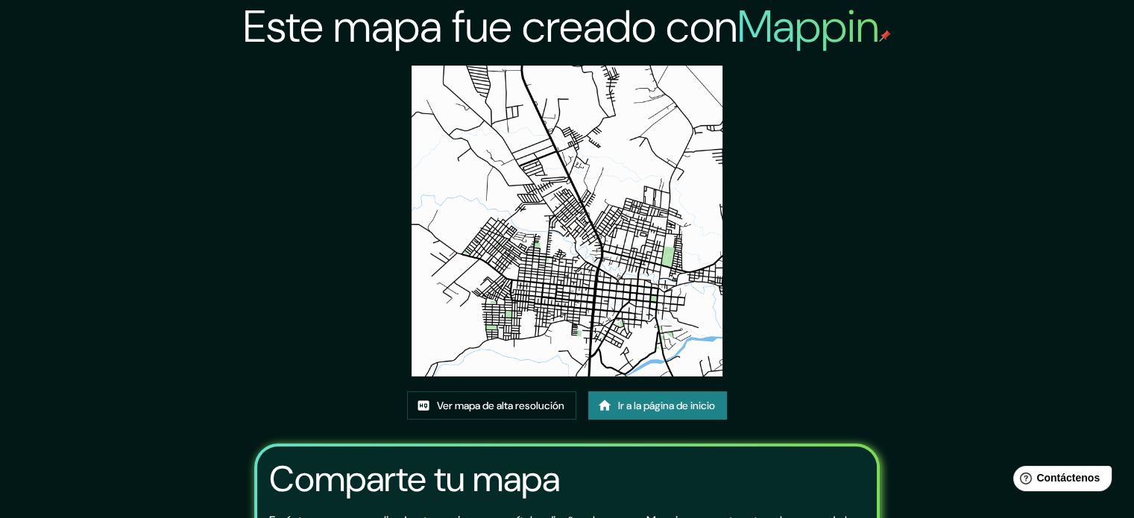
drag, startPoint x: 601, startPoint y: 232, endPoint x: 556, endPoint y: 193, distance: 59.7
click at [556, 193] on img at bounding box center [566, 221] width 311 height 311
